Goal: Transaction & Acquisition: Download file/media

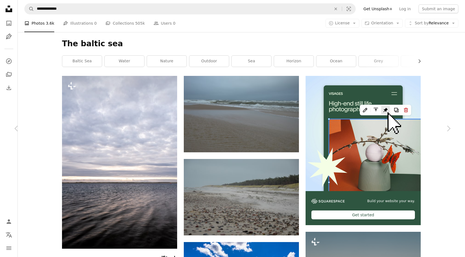
scroll to position [11074, 0]
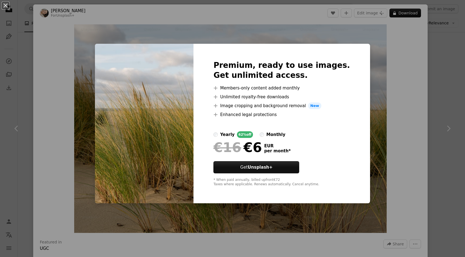
click at [389, 78] on div "An X shape Premium, ready to use images. Get unlimited access. A plus sign Memb…" at bounding box center [232, 128] width 465 height 257
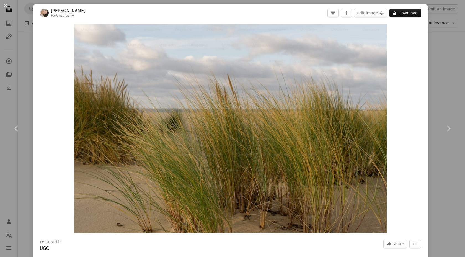
click at [442, 25] on div "An X shape Chevron left Chevron right [PERSON_NAME] For Unsplash+ A heart A plu…" at bounding box center [232, 128] width 465 height 257
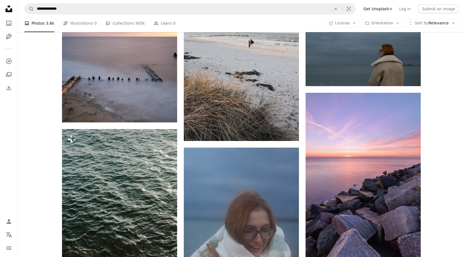
scroll to position [11867, 0]
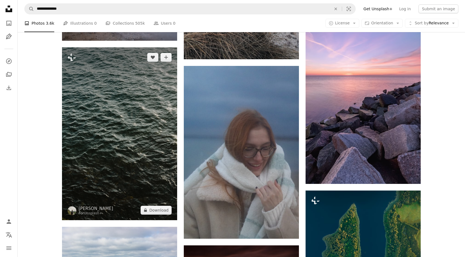
click at [131, 111] on img at bounding box center [119, 133] width 115 height 173
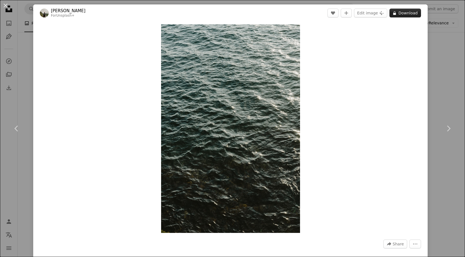
click at [401, 10] on button "A lock Download" at bounding box center [405, 13] width 32 height 9
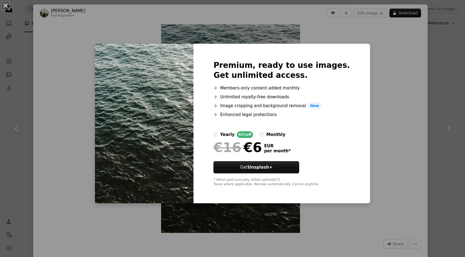
click at [364, 50] on div "An X shape Premium, ready to use images. Get unlimited access. A plus sign Memb…" at bounding box center [232, 128] width 465 height 257
